Goal: Obtain resource: Download file/media

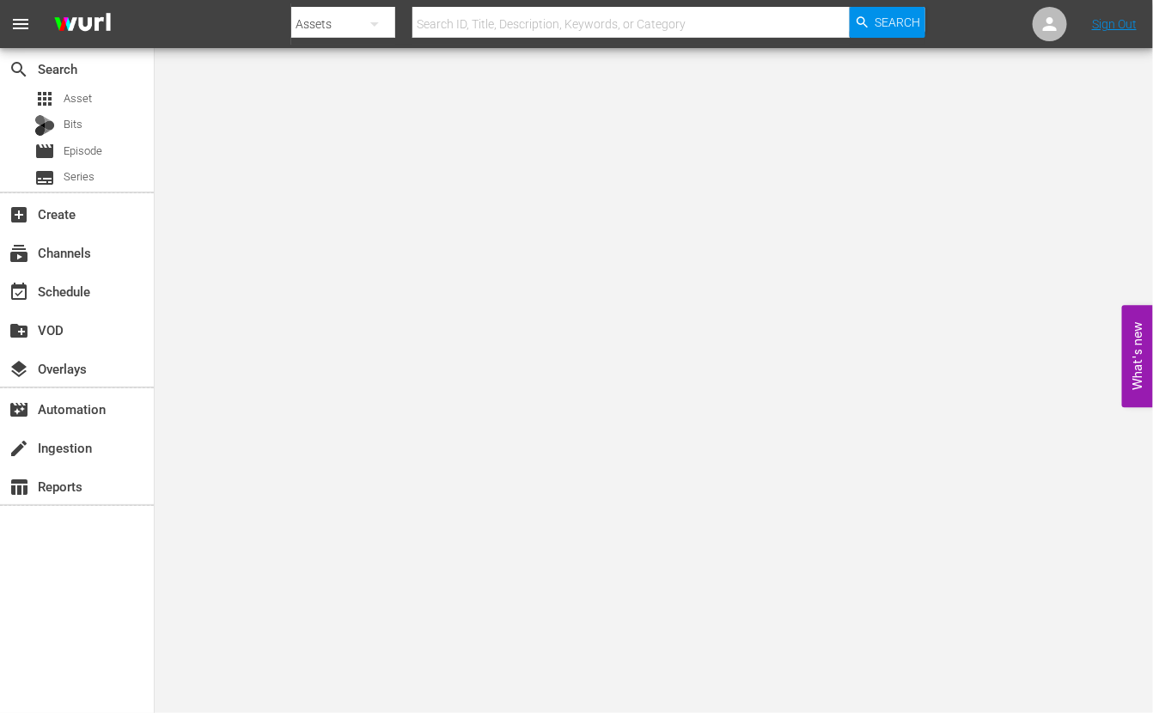
click at [1145, 85] on body "menu Search By Assets Search ID, Title, Description, Keywords, or Category Sear…" at bounding box center [576, 356] width 1153 height 713
click at [109, 143] on div "movie Episode" at bounding box center [77, 151] width 154 height 24
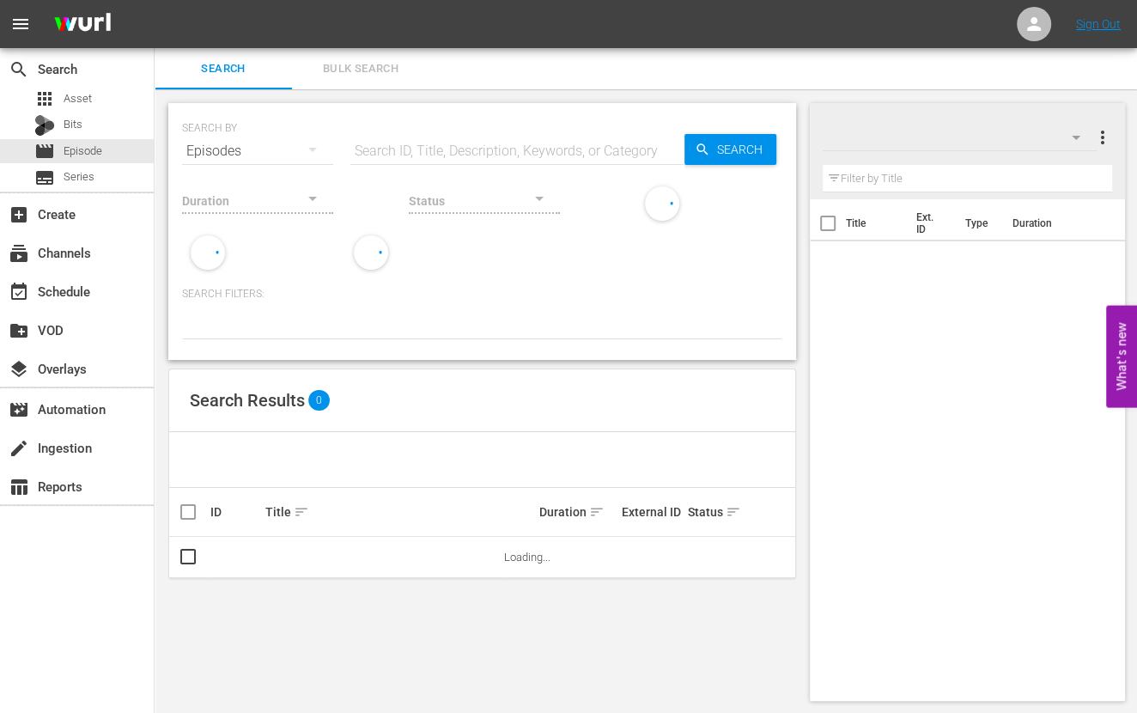
click at [556, 150] on input "text" at bounding box center [517, 151] width 334 height 41
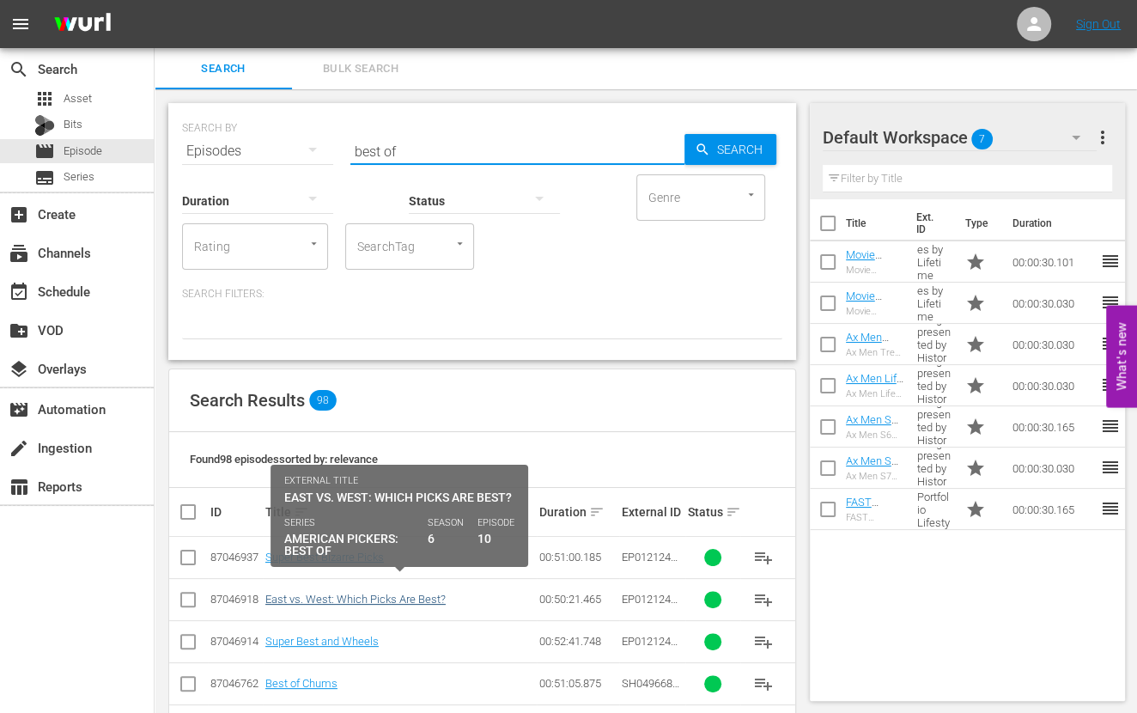
type input "best of"
click at [389, 603] on link "East vs. West: Which Picks Are Best?" at bounding box center [355, 599] width 180 height 13
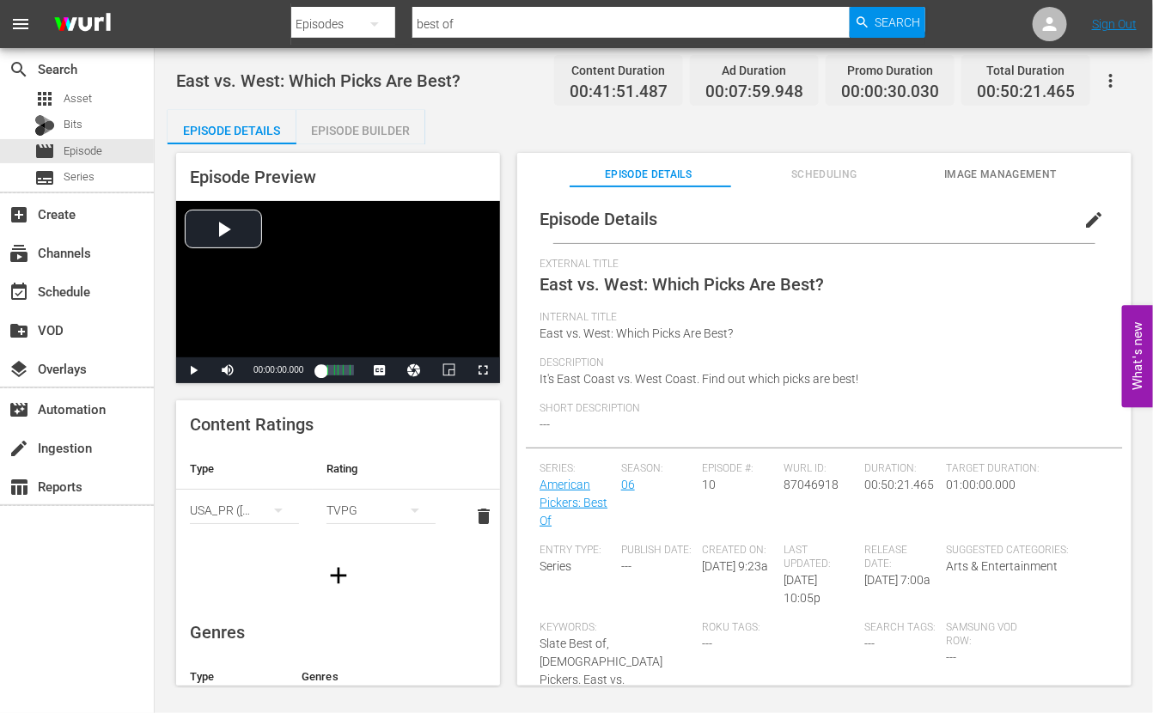
click at [615, 172] on span "Episode Details" at bounding box center [648, 175] width 158 height 18
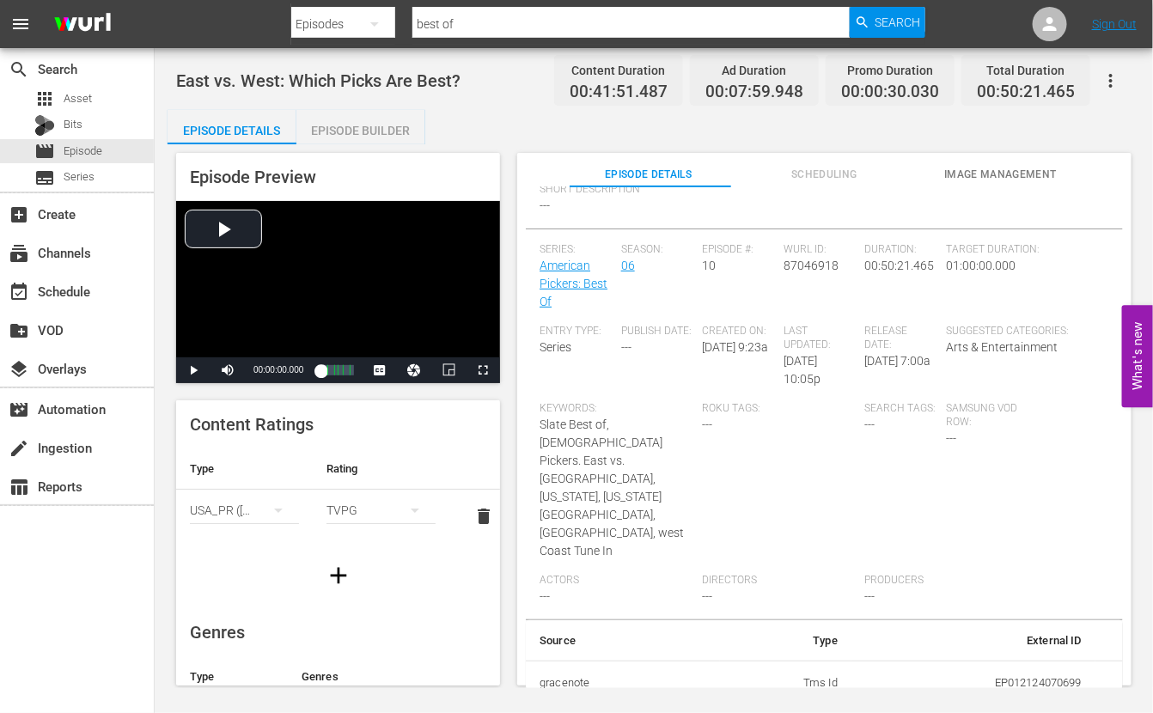
scroll to position [220, 0]
click at [1062, 704] on td "268554" at bounding box center [973, 726] width 244 height 45
copy td "268554"
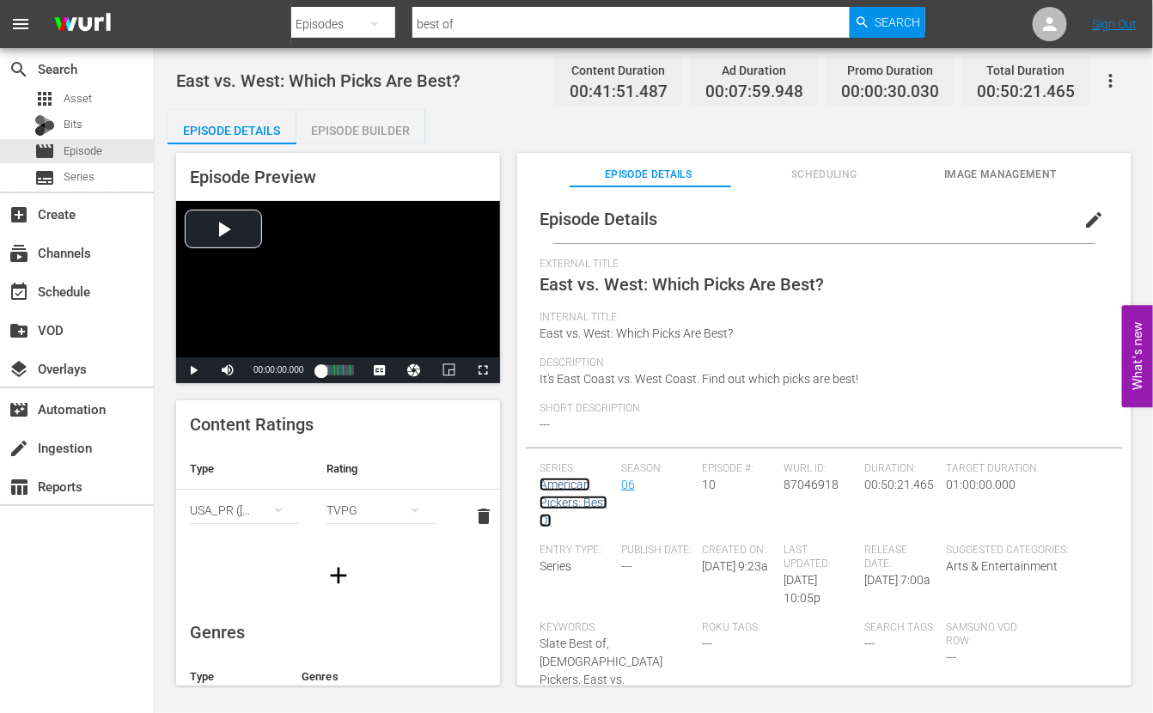
click at [571, 502] on link "American Pickers: Best Of" at bounding box center [573, 503] width 68 height 50
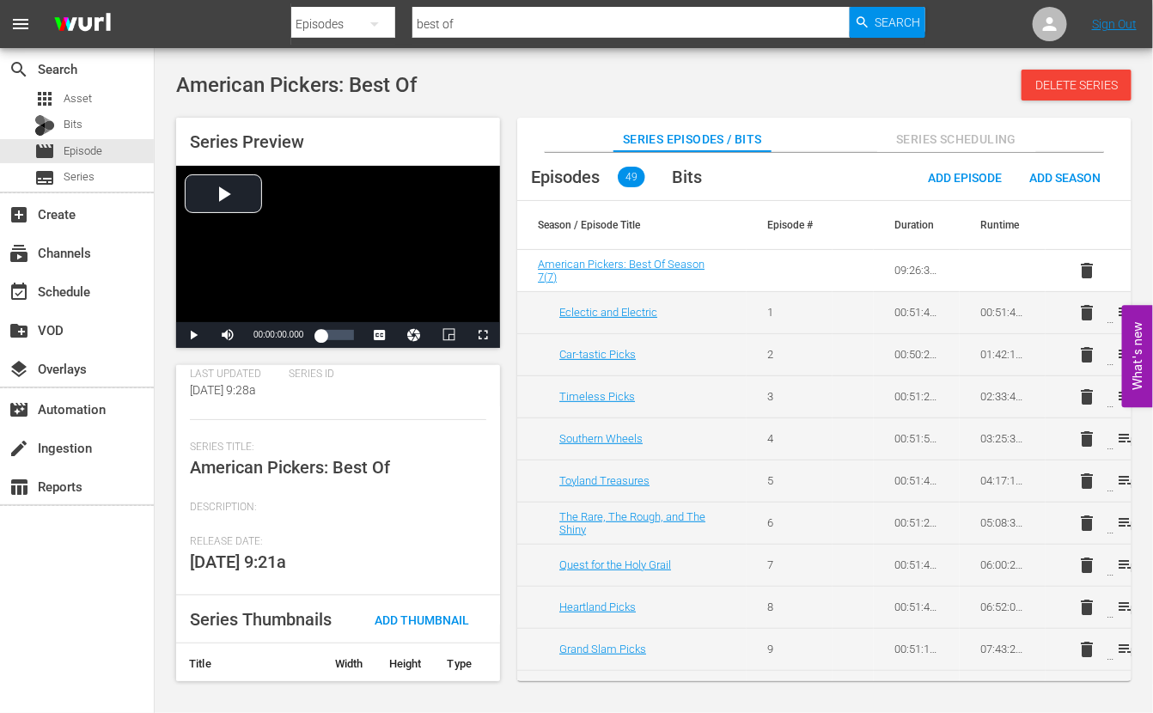
scroll to position [215, 0]
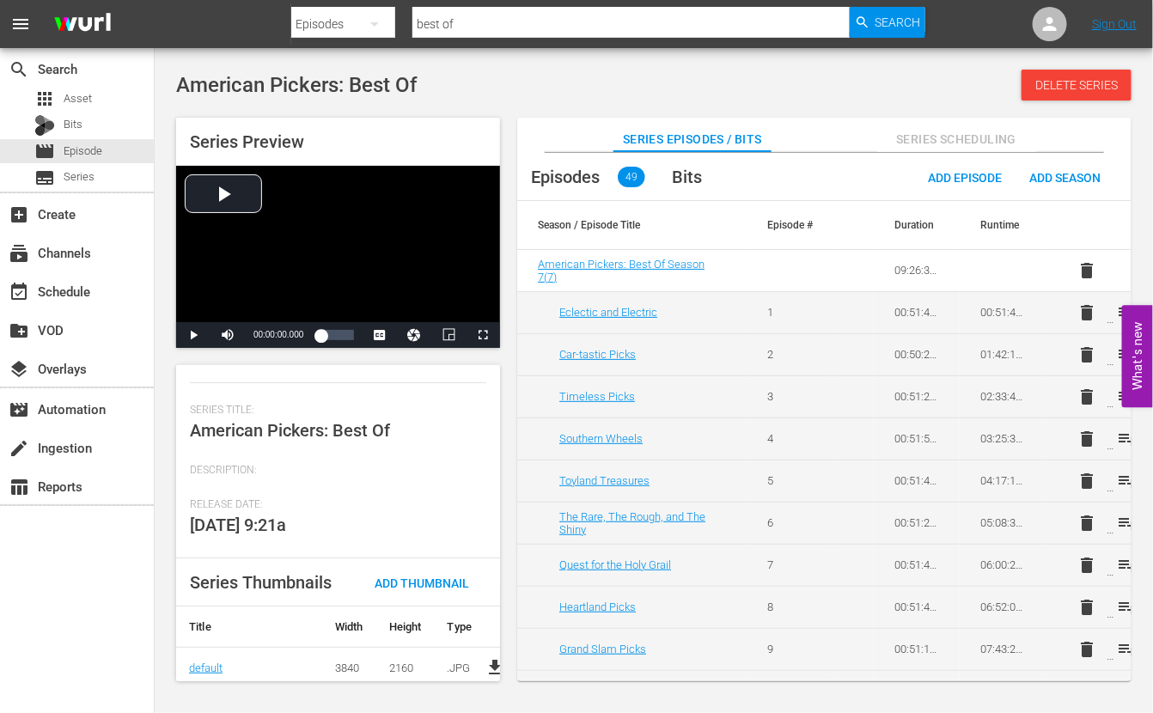
click at [628, 76] on div "American Pickers: Best Of Delete Series" at bounding box center [653, 85] width 955 height 31
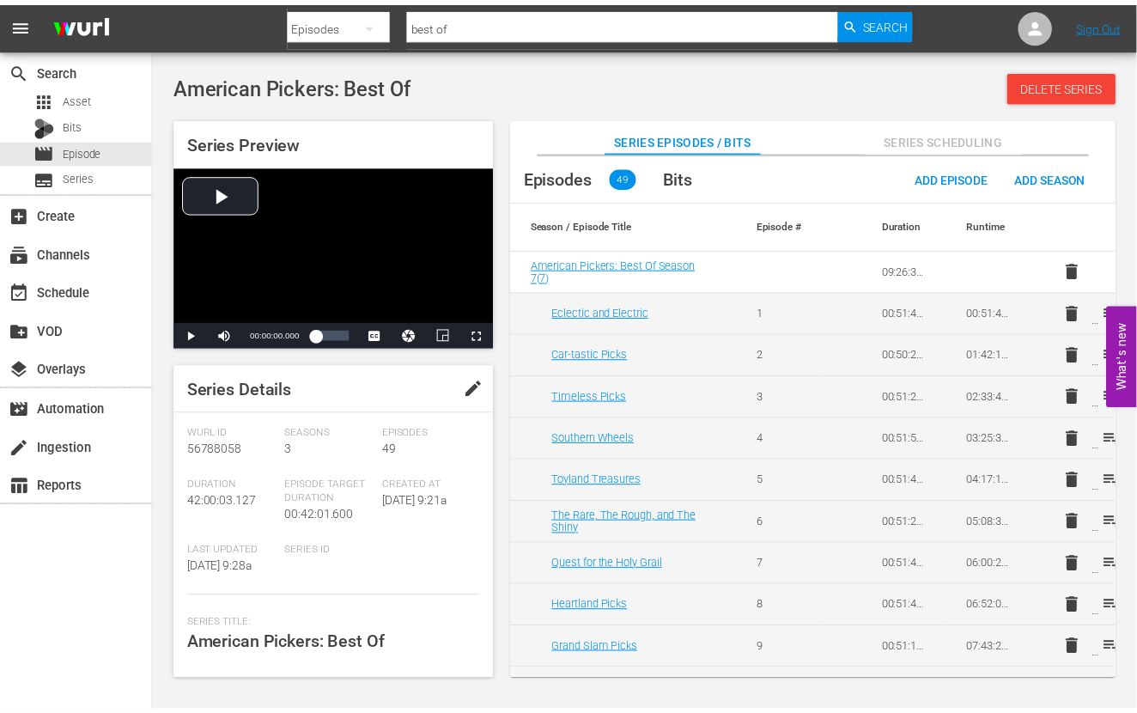
scroll to position [107, 0]
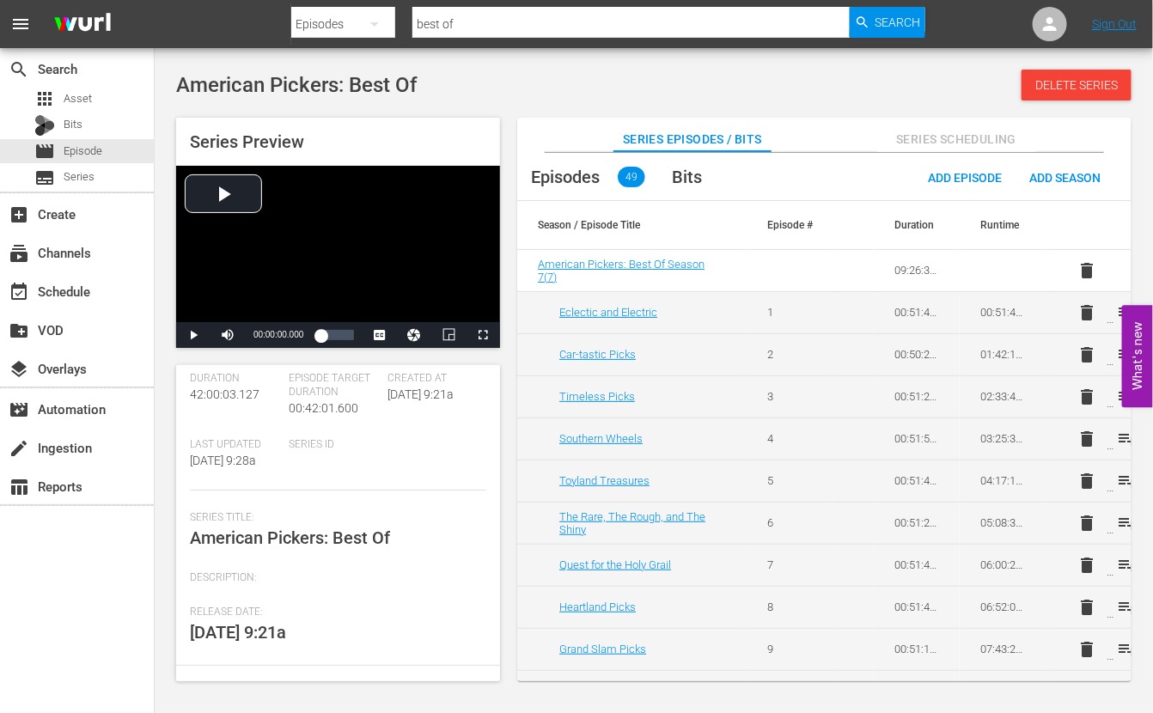
drag, startPoint x: 668, startPoint y: 84, endPoint x: 634, endPoint y: 88, distance: 34.6
click at [667, 84] on div "American Pickers: Best Of Delete Series" at bounding box center [653, 85] width 955 height 31
click at [77, 172] on span "Series" at bounding box center [79, 176] width 31 height 17
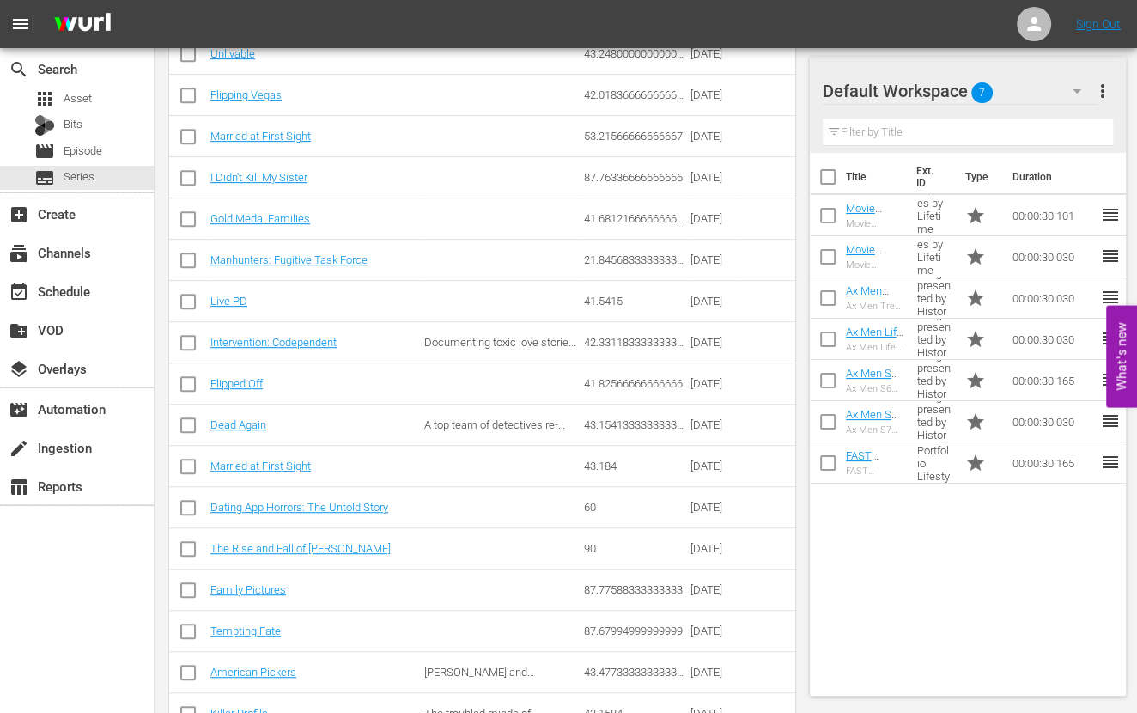
scroll to position [630, 0]
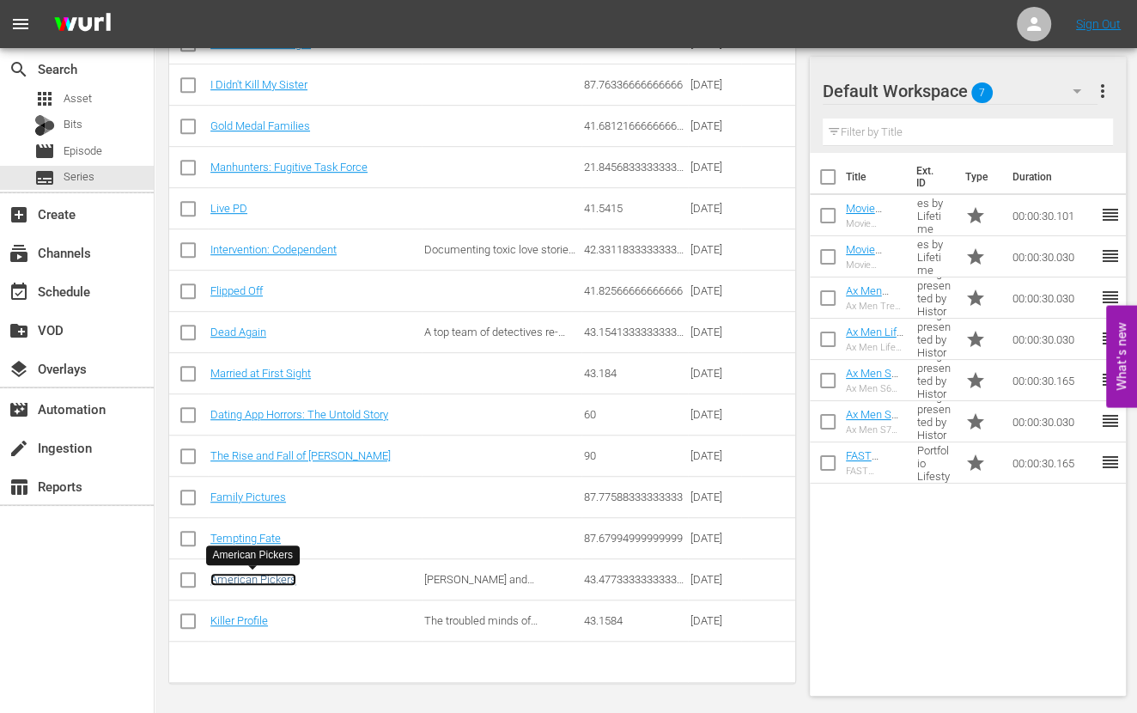
click at [237, 578] on link "American Pickers" at bounding box center [253, 579] width 86 height 13
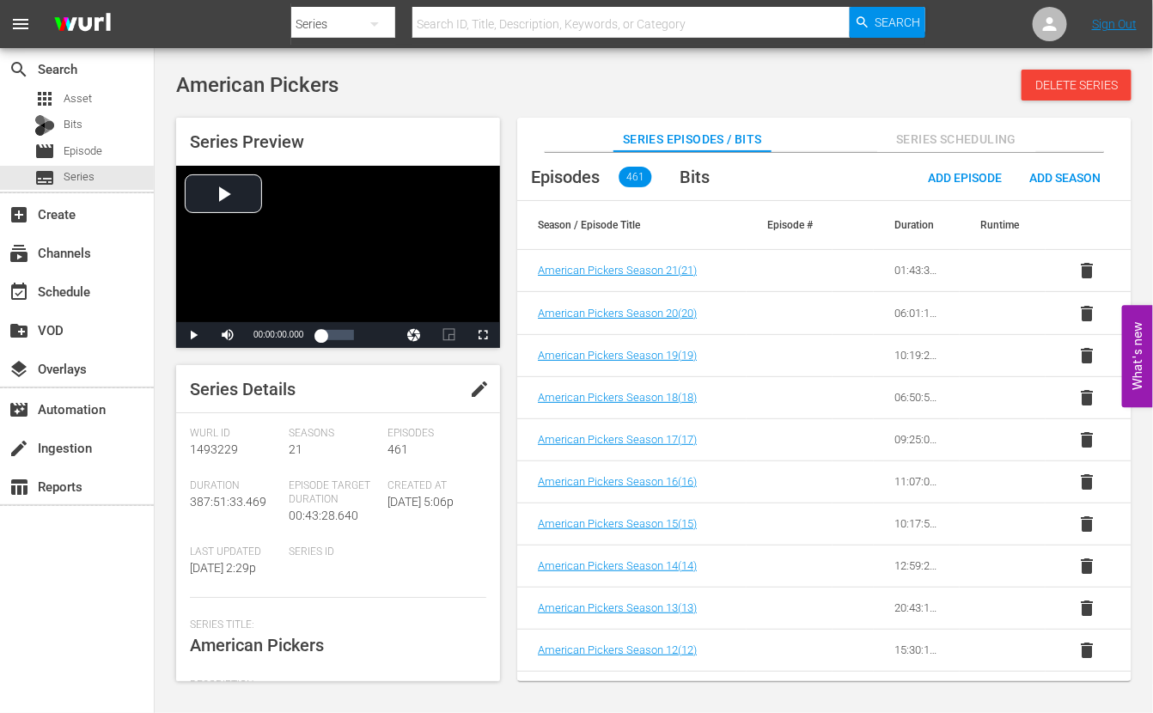
scroll to position [107, 0]
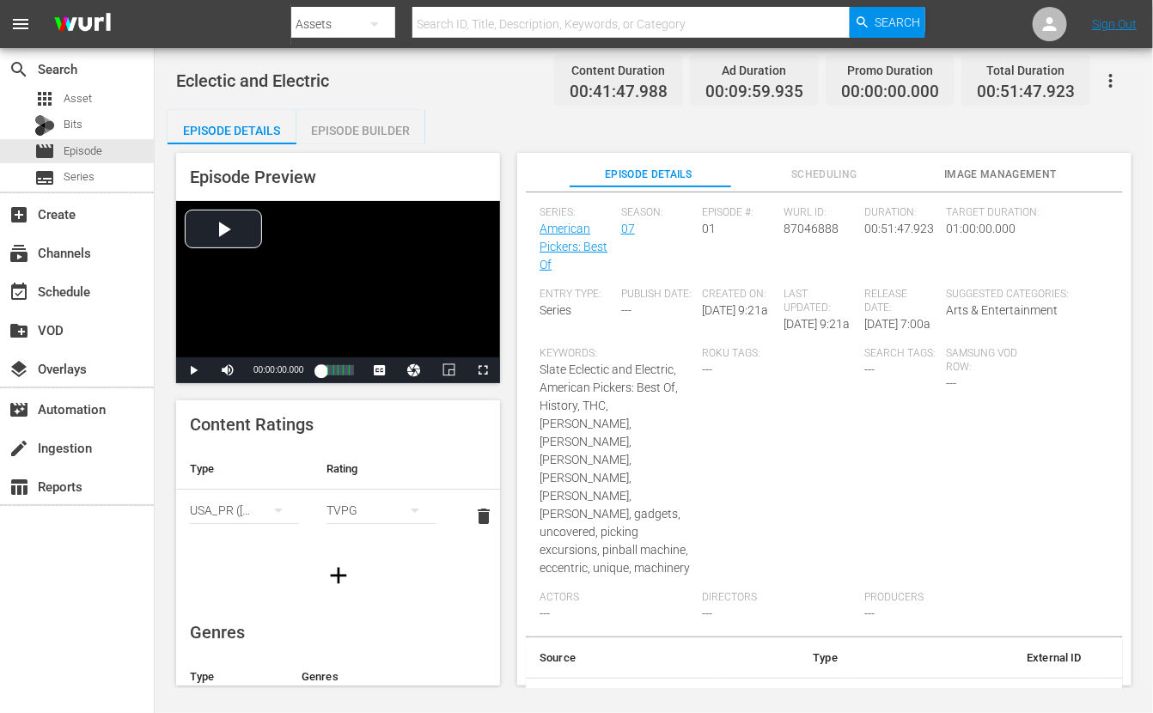
click at [361, 130] on div "Episode Builder" at bounding box center [360, 130] width 129 height 41
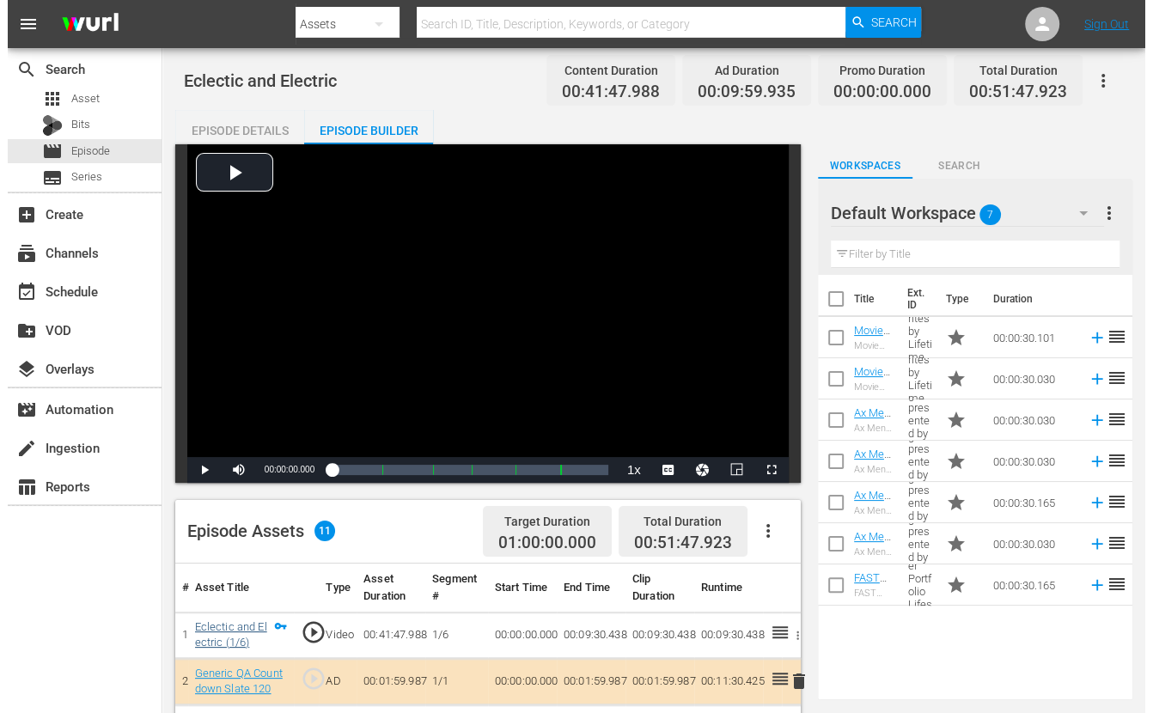
scroll to position [177, 0]
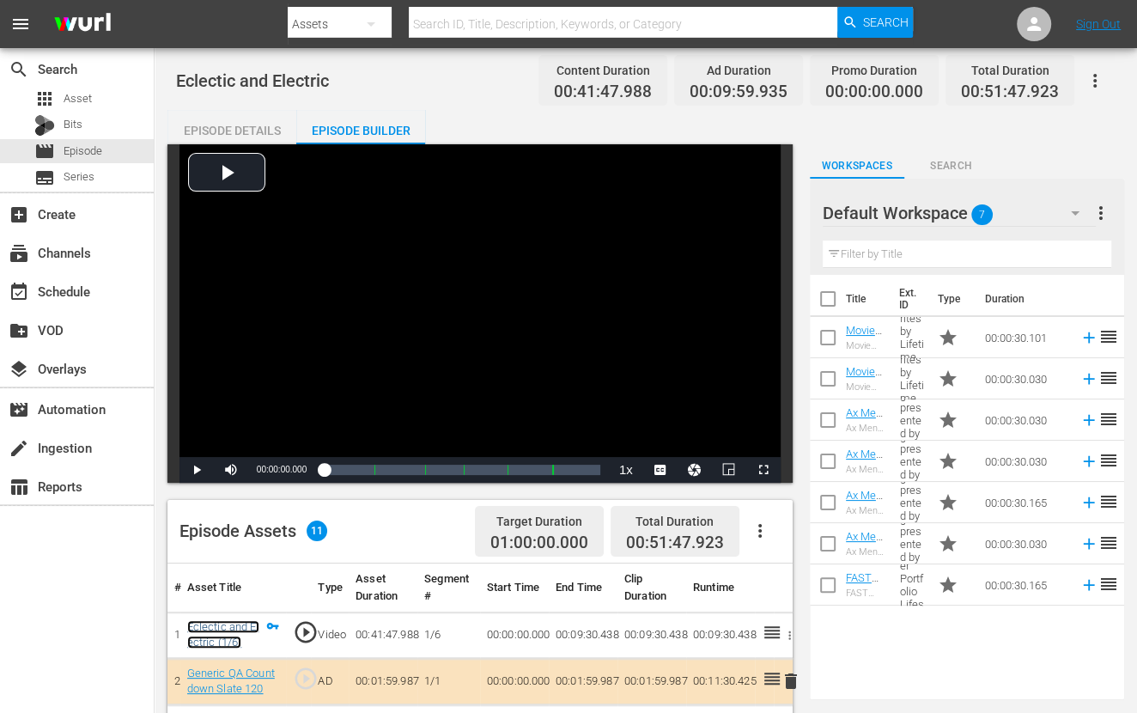
click at [222, 632] on link "Eclectic and Electric (1/6)" at bounding box center [223, 634] width 72 height 29
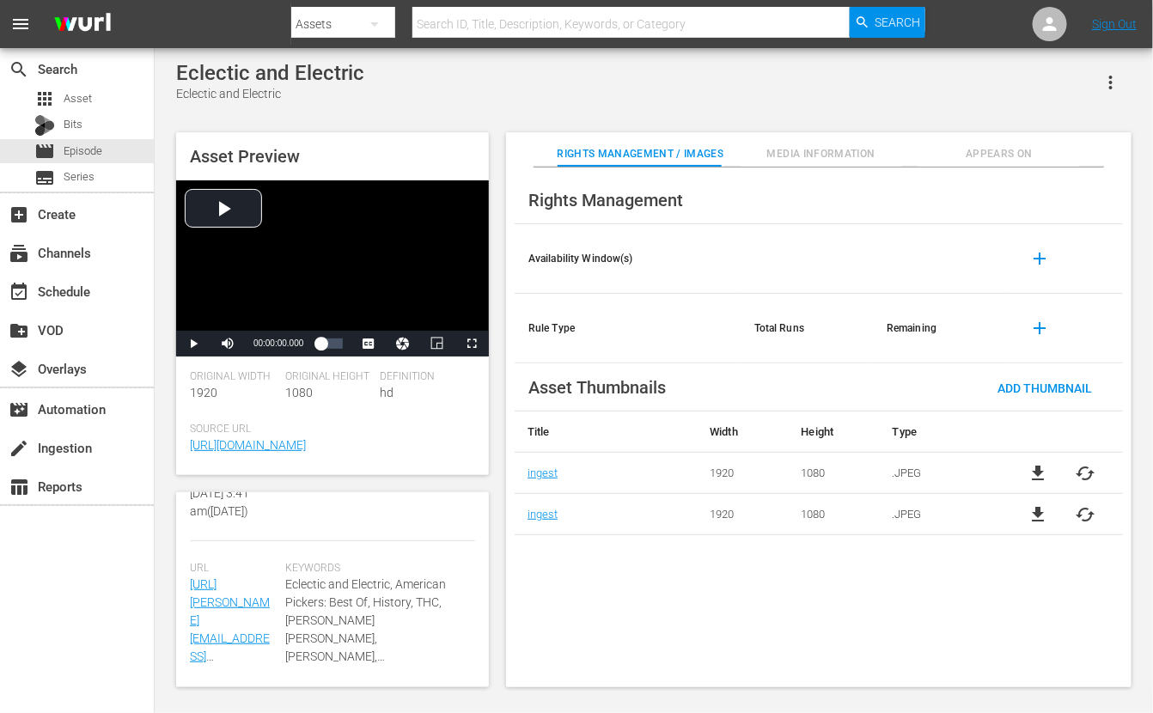
scroll to position [563, 0]
click at [792, 146] on span "Media Information" at bounding box center [820, 154] width 161 height 18
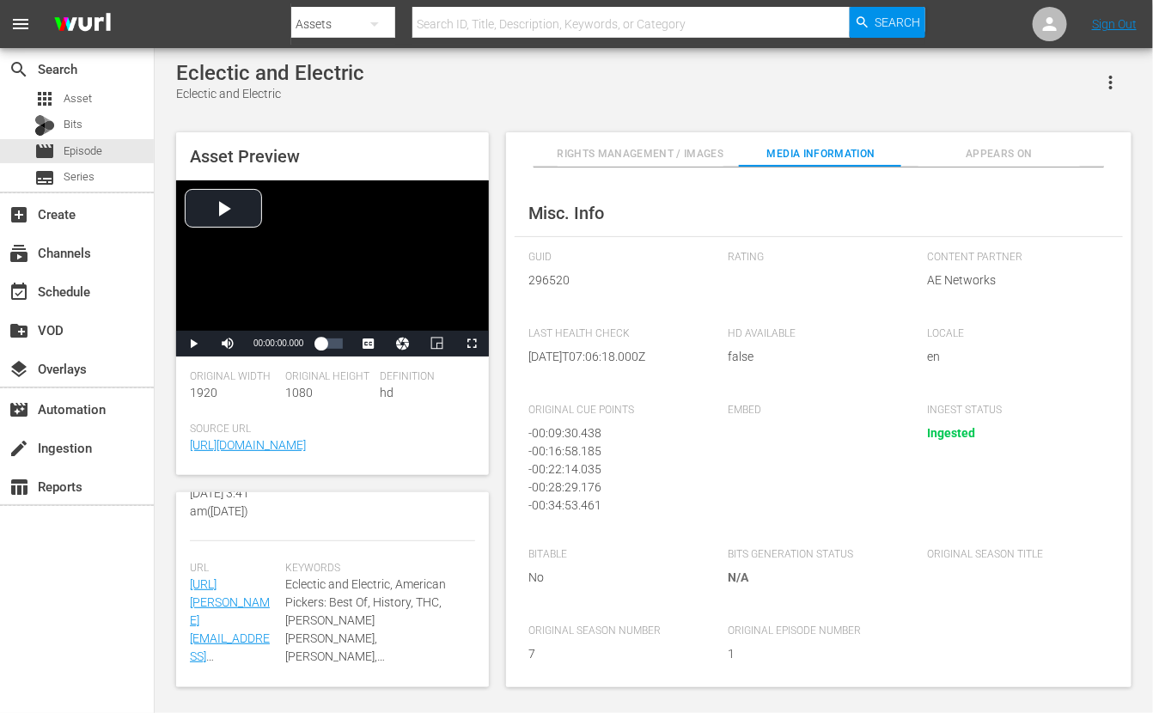
scroll to position [230, 0]
click at [625, 159] on span "Rights Management / Images" at bounding box center [640, 154] width 167 height 18
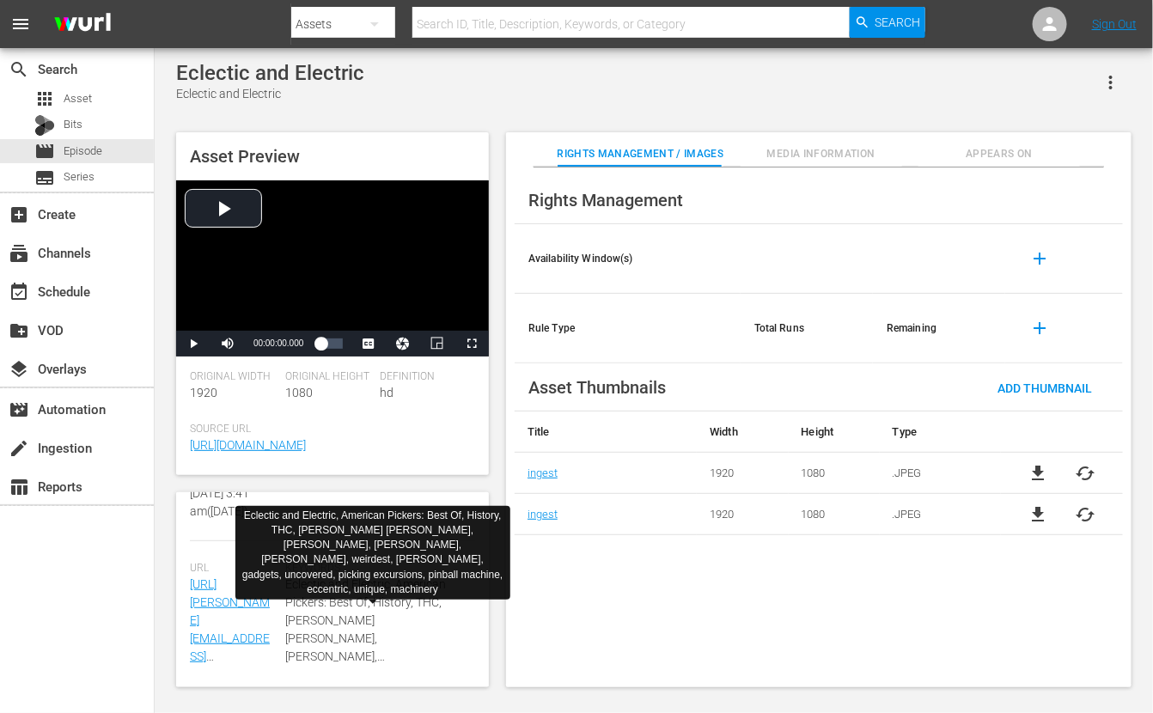
scroll to position [26, 0]
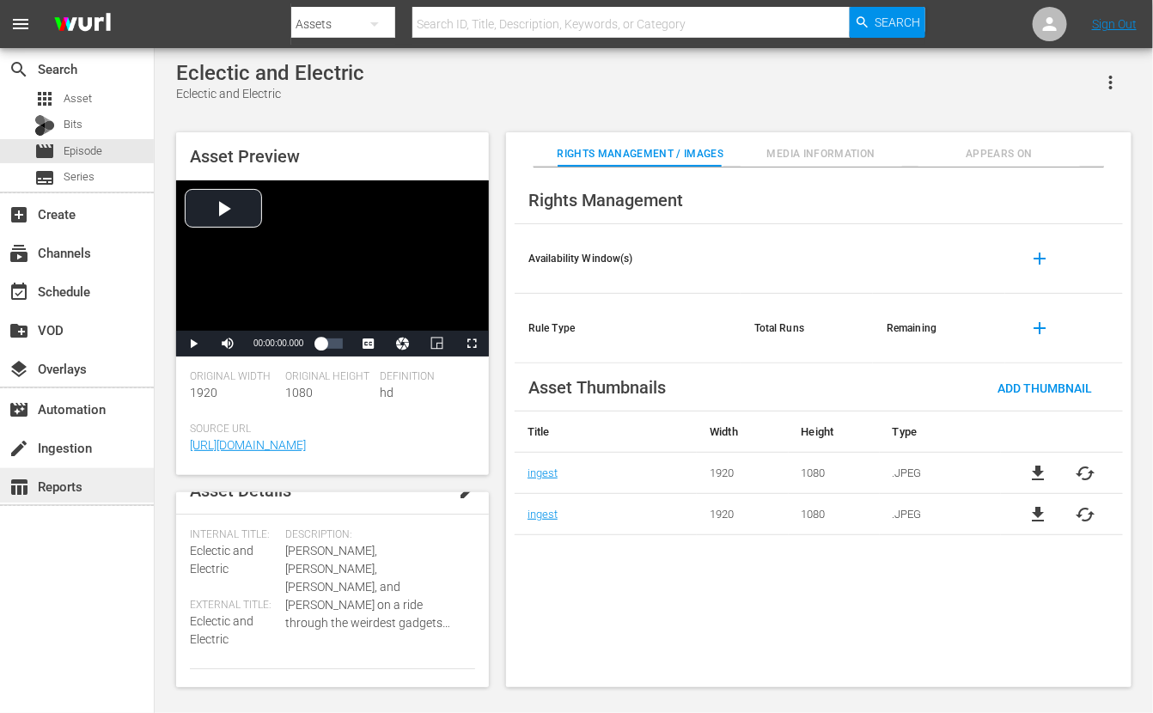
click at [76, 471] on div "table_chart Reports" at bounding box center [77, 485] width 154 height 34
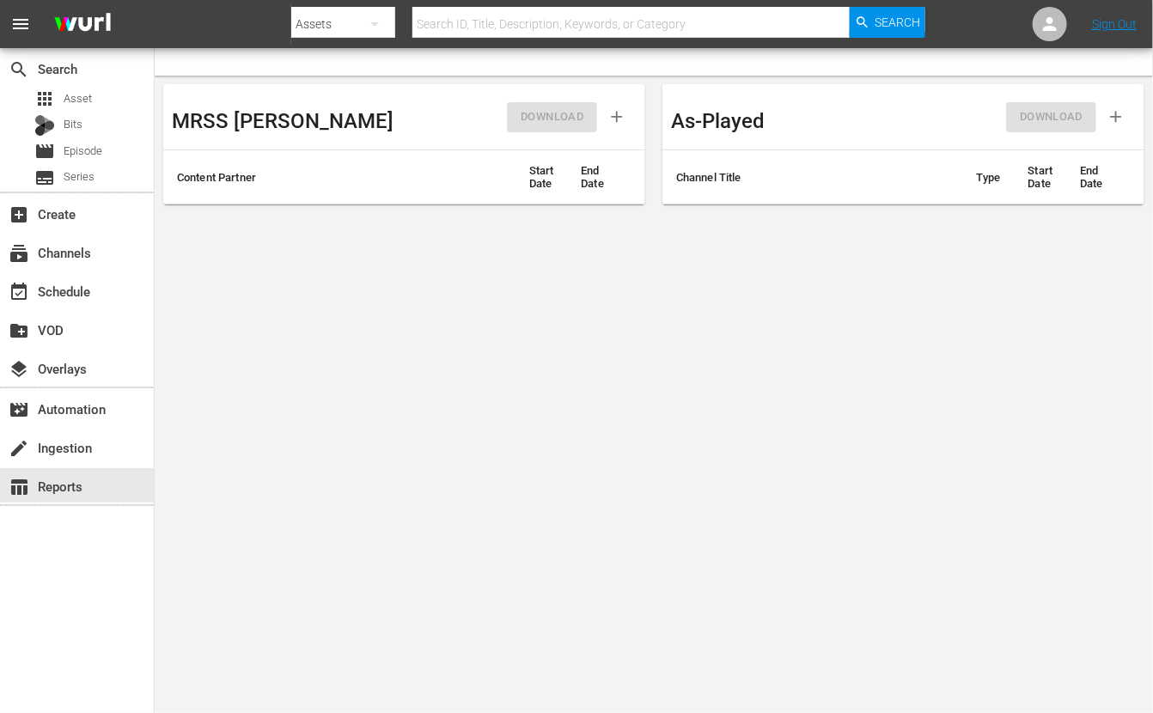
click at [623, 120] on div "MRSS Ingest DOWNLOAD Content Partner Start Date End Date As-Played DOWNLOAD Cha…" at bounding box center [654, 144] width 998 height 137
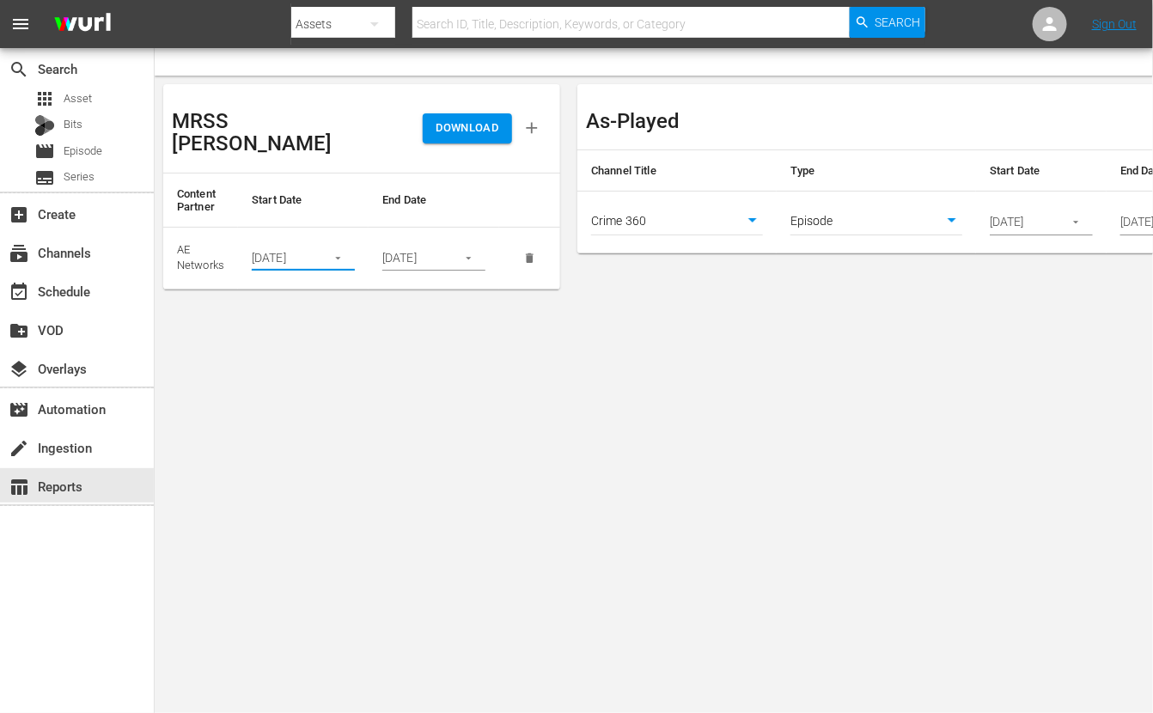
click at [290, 245] on input "[DATE]" at bounding box center [283, 258] width 63 height 26
click at [348, 241] on button "button" at bounding box center [337, 257] width 33 height 33
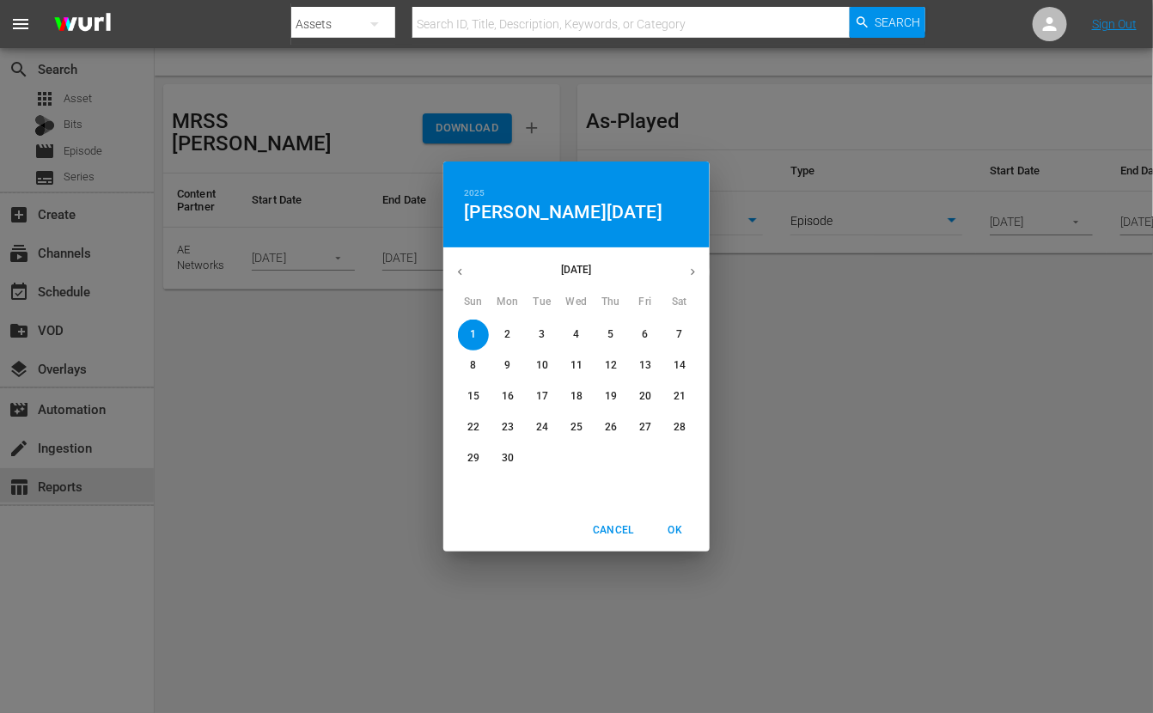
click at [460, 265] on icon "button" at bounding box center [460, 271] width 13 height 13
click at [693, 265] on icon "button" at bounding box center [692, 271] width 13 height 13
click at [690, 277] on icon "button" at bounding box center [692, 271] width 13 height 13
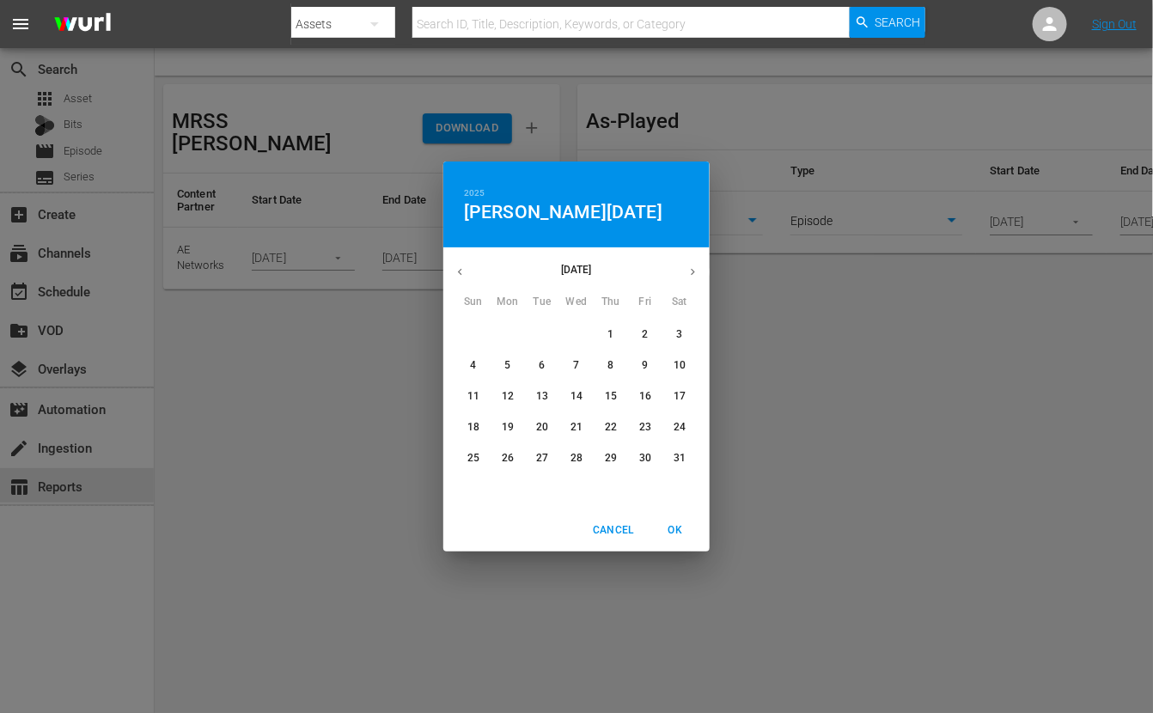
click at [615, 323] on button "1" at bounding box center [610, 335] width 31 height 31
click at [679, 541] on button "OK" at bounding box center [675, 530] width 55 height 28
type input "[DATE]"
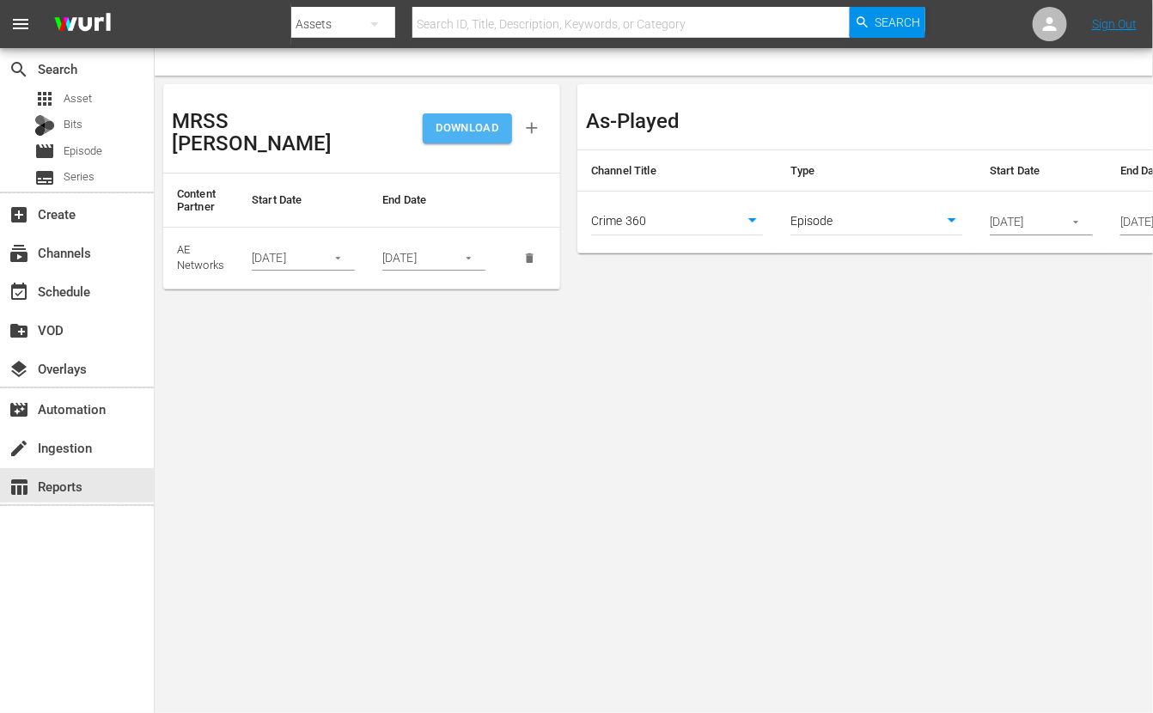
click at [469, 122] on span "DOWNLOAD" at bounding box center [467, 129] width 63 height 20
